Goal: Task Accomplishment & Management: Use online tool/utility

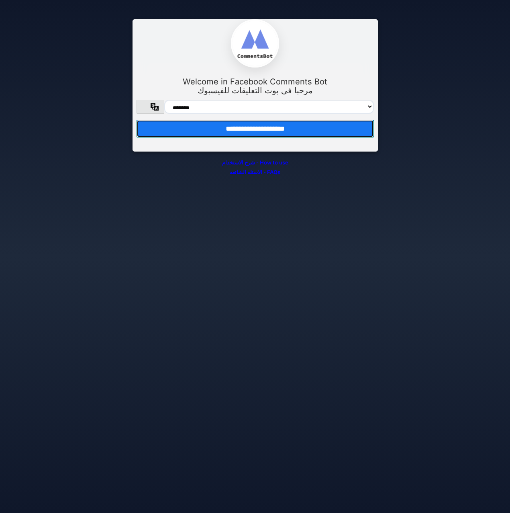
click at [298, 133] on input "**********" at bounding box center [255, 129] width 237 height 18
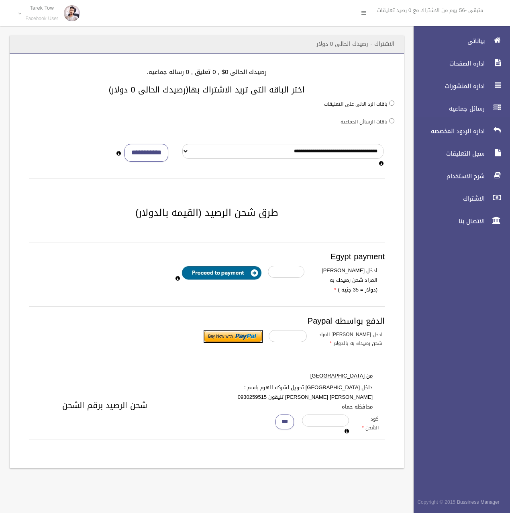
click at [472, 108] on span "رسائل جماعيه" at bounding box center [447, 108] width 80 height 8
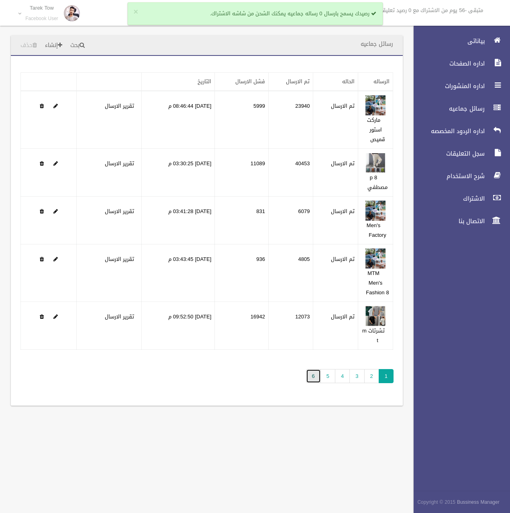
click at [311, 379] on link "6" at bounding box center [313, 376] width 15 height 14
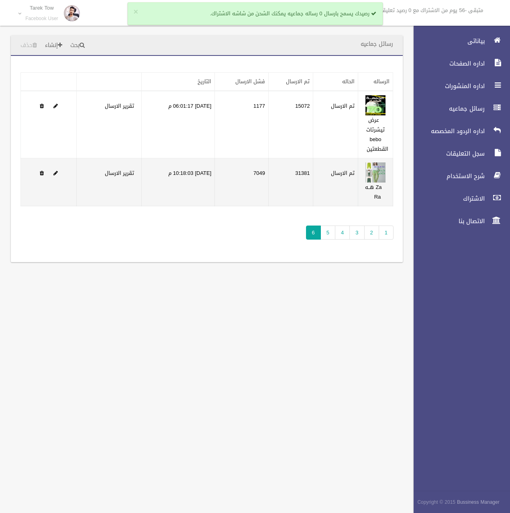
click at [302, 175] on td "31381" at bounding box center [290, 182] width 45 height 48
click at [302, 176] on td "31381" at bounding box center [290, 182] width 45 height 48
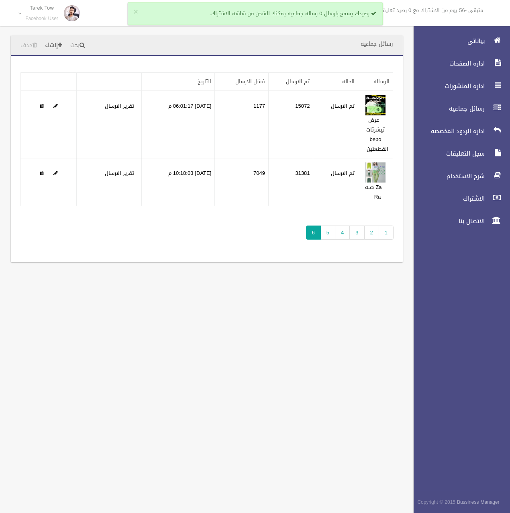
click at [264, 316] on div "رسائل جماعيه بحث إنشاء حذف تطبيق مسح البيانات" at bounding box center [255, 256] width 510 height 513
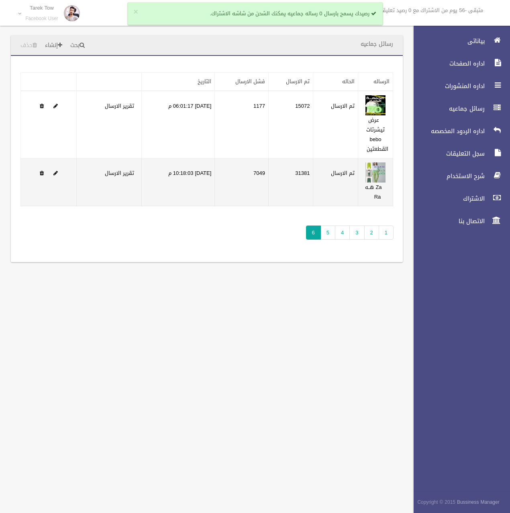
click at [264, 172] on td "7049" at bounding box center [242, 182] width 54 height 48
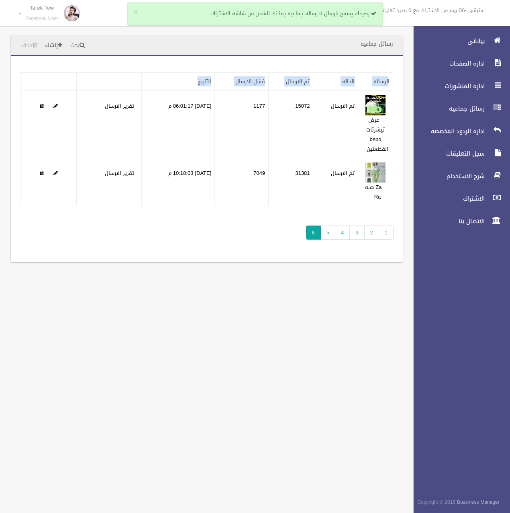
drag, startPoint x: 196, startPoint y: 82, endPoint x: 391, endPoint y: 80, distance: 194.8
click at [391, 80] on tr "الرساله الحاله تم الارسال فشل الارسال التاريخ" at bounding box center [207, 82] width 372 height 18
drag, startPoint x: 391, startPoint y: 80, endPoint x: 402, endPoint y: 79, distance: 11.3
click at [402, 79] on div "تطبيق مسح البيانات الرساله الحاله تم الارسال فشل الارسال التاريخ" at bounding box center [207, 159] width 392 height 206
drag, startPoint x: 404, startPoint y: 79, endPoint x: 359, endPoint y: 77, distance: 45.1
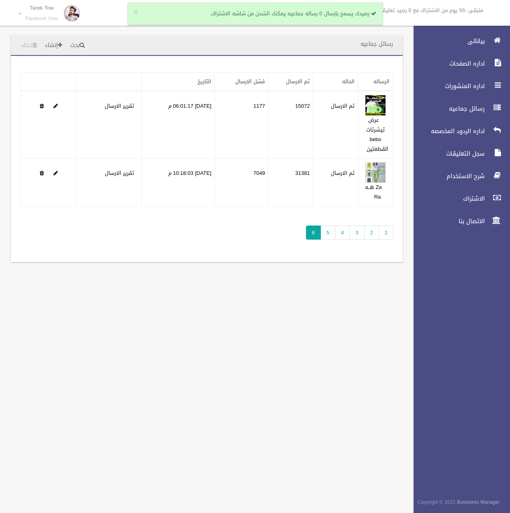
click at [359, 77] on div "رسائل جماعيه بحث إنشاء حذف تطبيق مسح البيانات" at bounding box center [207, 153] width 404 height 236
click at [359, 77] on th "الرساله" at bounding box center [375, 82] width 35 height 18
click at [368, 78] on th "الرساله" at bounding box center [375, 82] width 35 height 18
drag, startPoint x: 397, startPoint y: 82, endPoint x: 383, endPoint y: 82, distance: 13.3
click at [383, 82] on div "تطبيق مسح البيانات الرساله الحاله تم الارسال فشل الارسال التاريخ" at bounding box center [207, 159] width 392 height 206
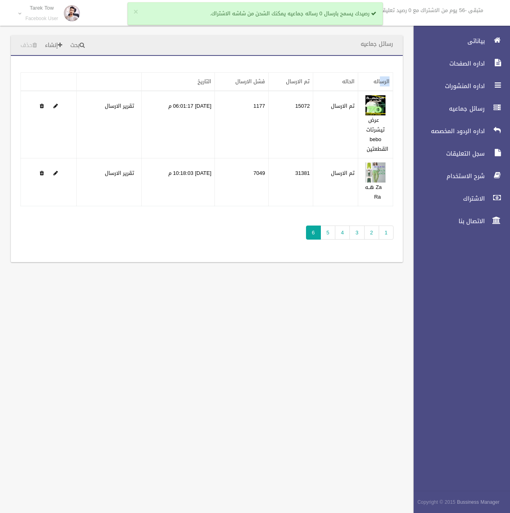
drag, startPoint x: 383, startPoint y: 82, endPoint x: 363, endPoint y: 83, distance: 20.1
click at [363, 83] on th "الرساله" at bounding box center [375, 82] width 35 height 18
click at [211, 77] on link "التاريخ" at bounding box center [205, 81] width 14 height 10
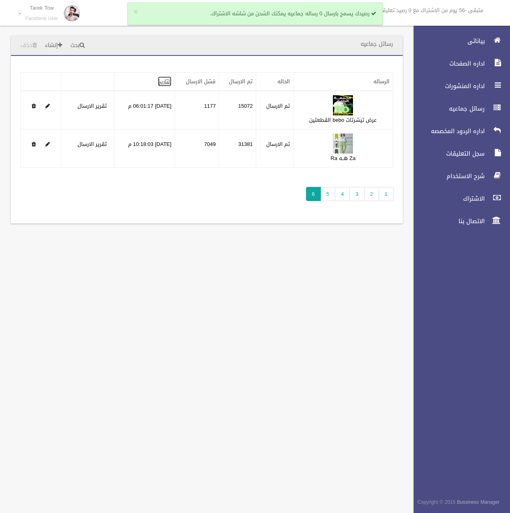
click at [172, 78] on link "التاريخ" at bounding box center [165, 81] width 14 height 10
click at [260, 209] on div "تطبيق مسح البيانات الرساله الحاله تم الارسال فشل الارسال التاريخ" at bounding box center [207, 140] width 392 height 168
click at [384, 196] on link "1" at bounding box center [386, 194] width 15 height 14
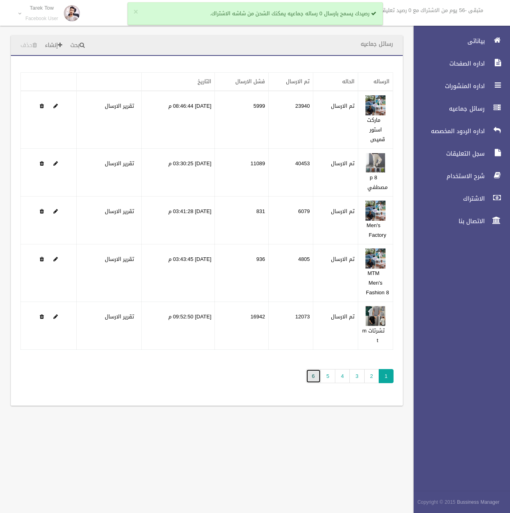
click at [316, 373] on link "6" at bounding box center [313, 376] width 15 height 14
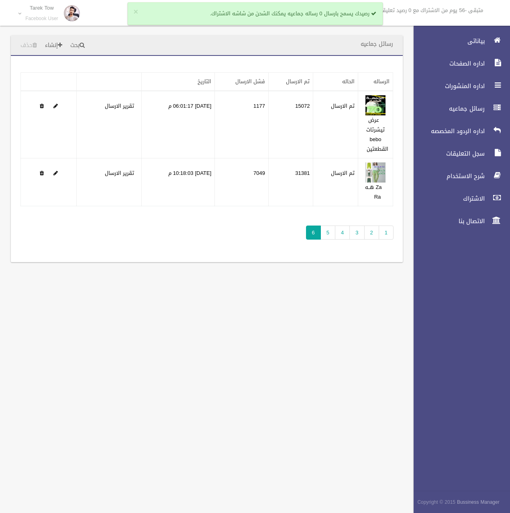
click at [291, 283] on div "رسائل جماعيه بحث إنشاء حذف تطبيق مسح البيانات" at bounding box center [255, 256] width 510 height 513
